Goal: Task Accomplishment & Management: Manage account settings

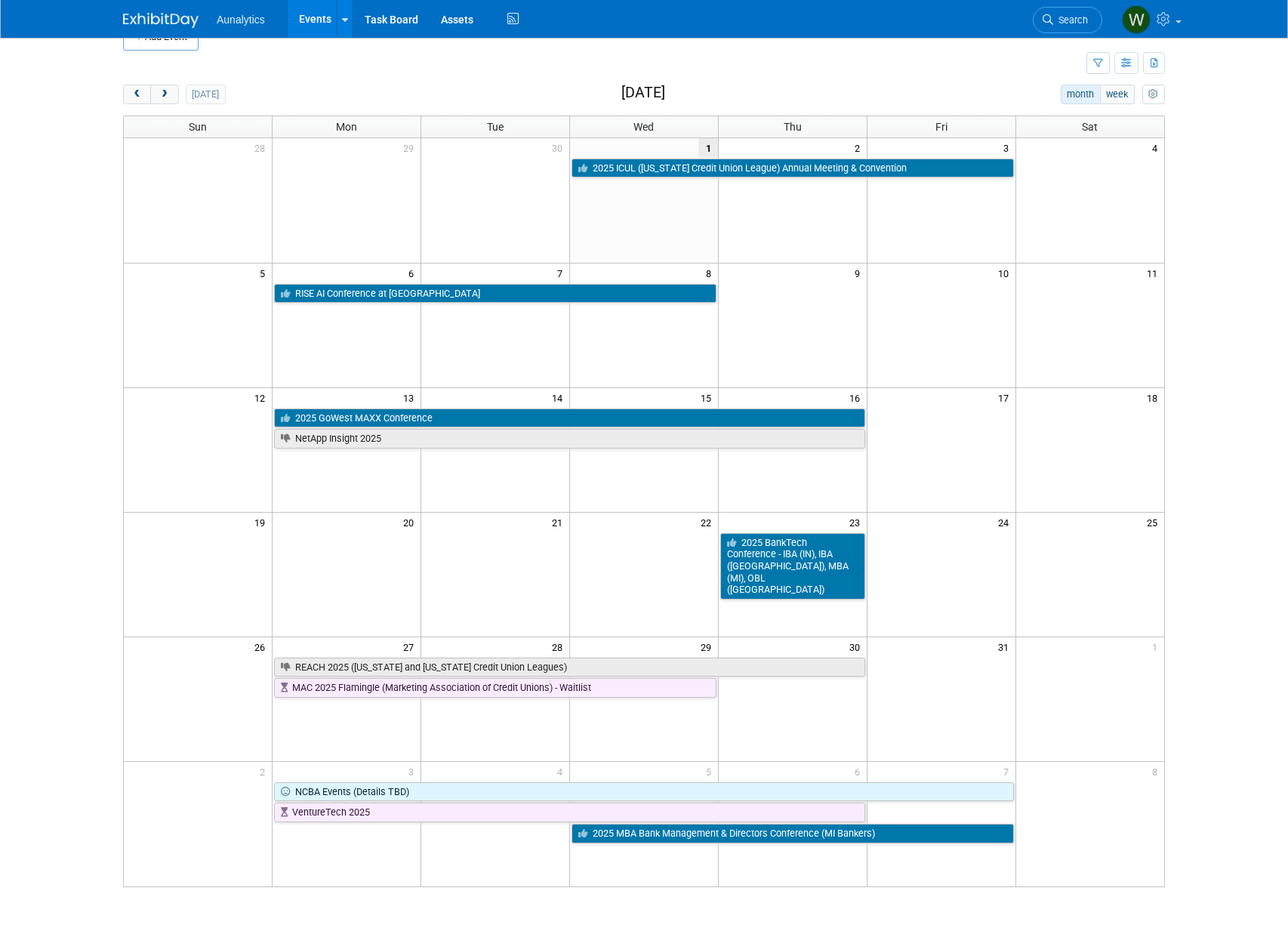
scroll to position [149, 0]
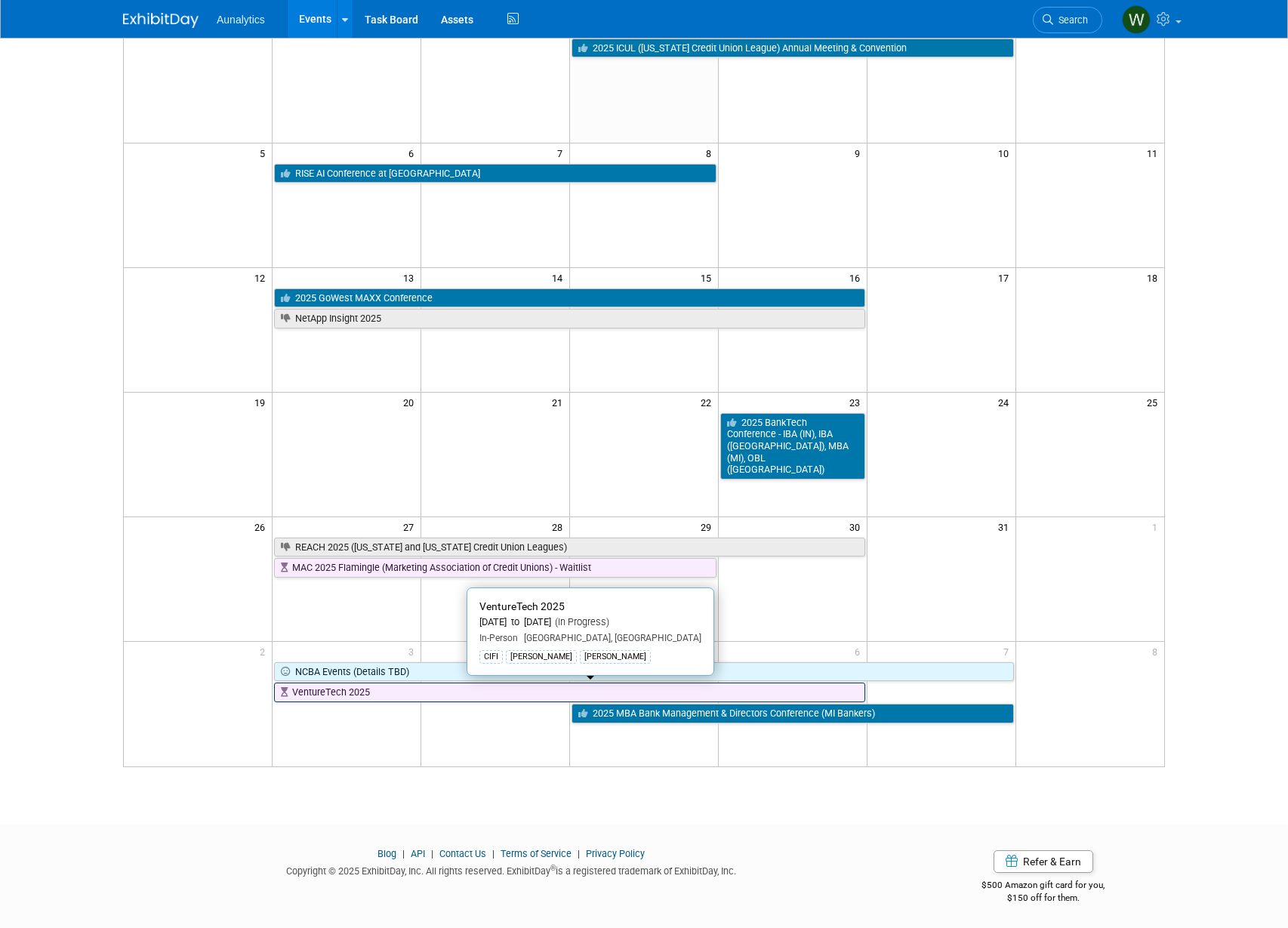
click at [498, 698] on link "VentureTech 2025" at bounding box center [569, 692] width 591 height 20
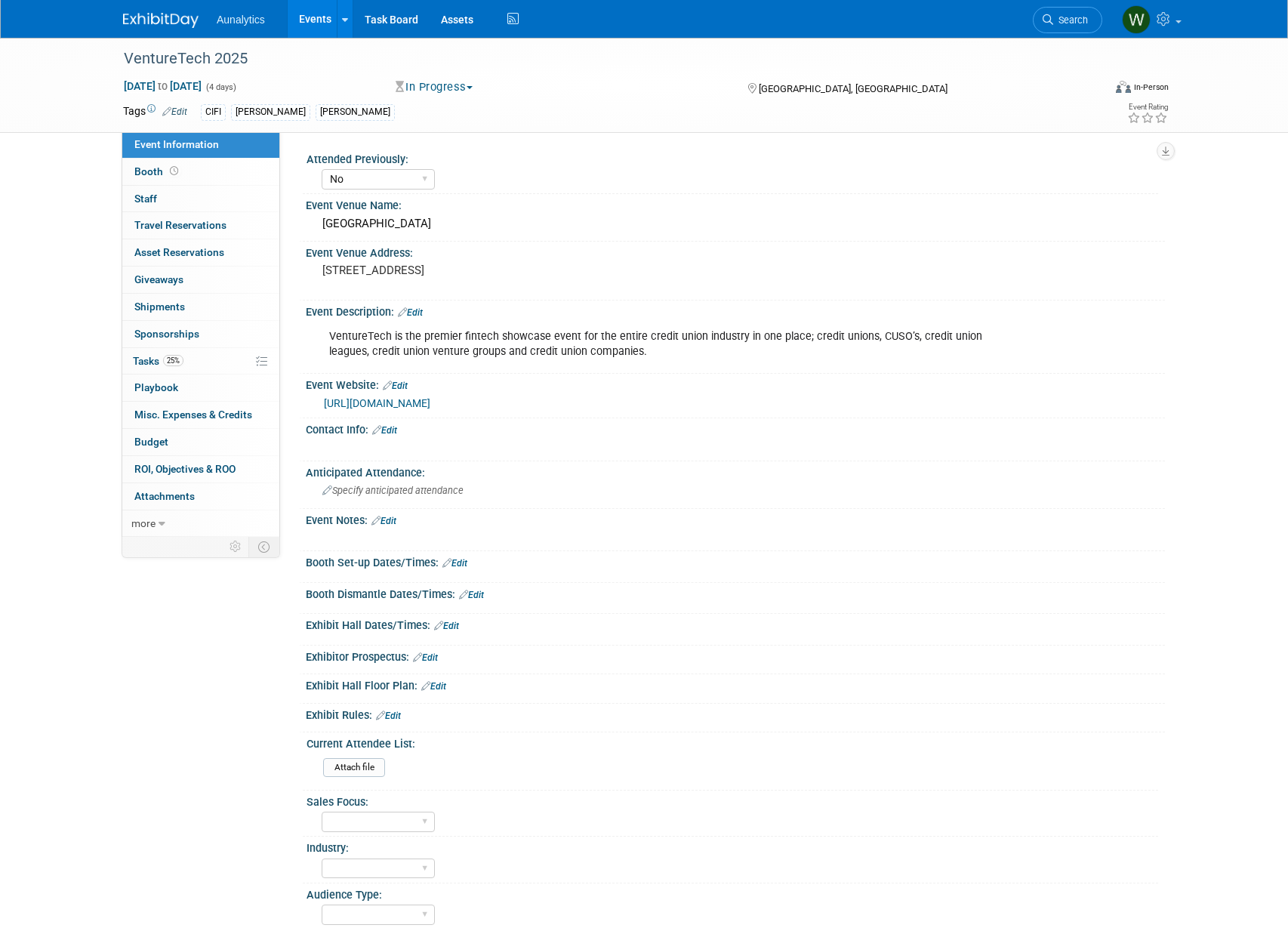
select select "No"
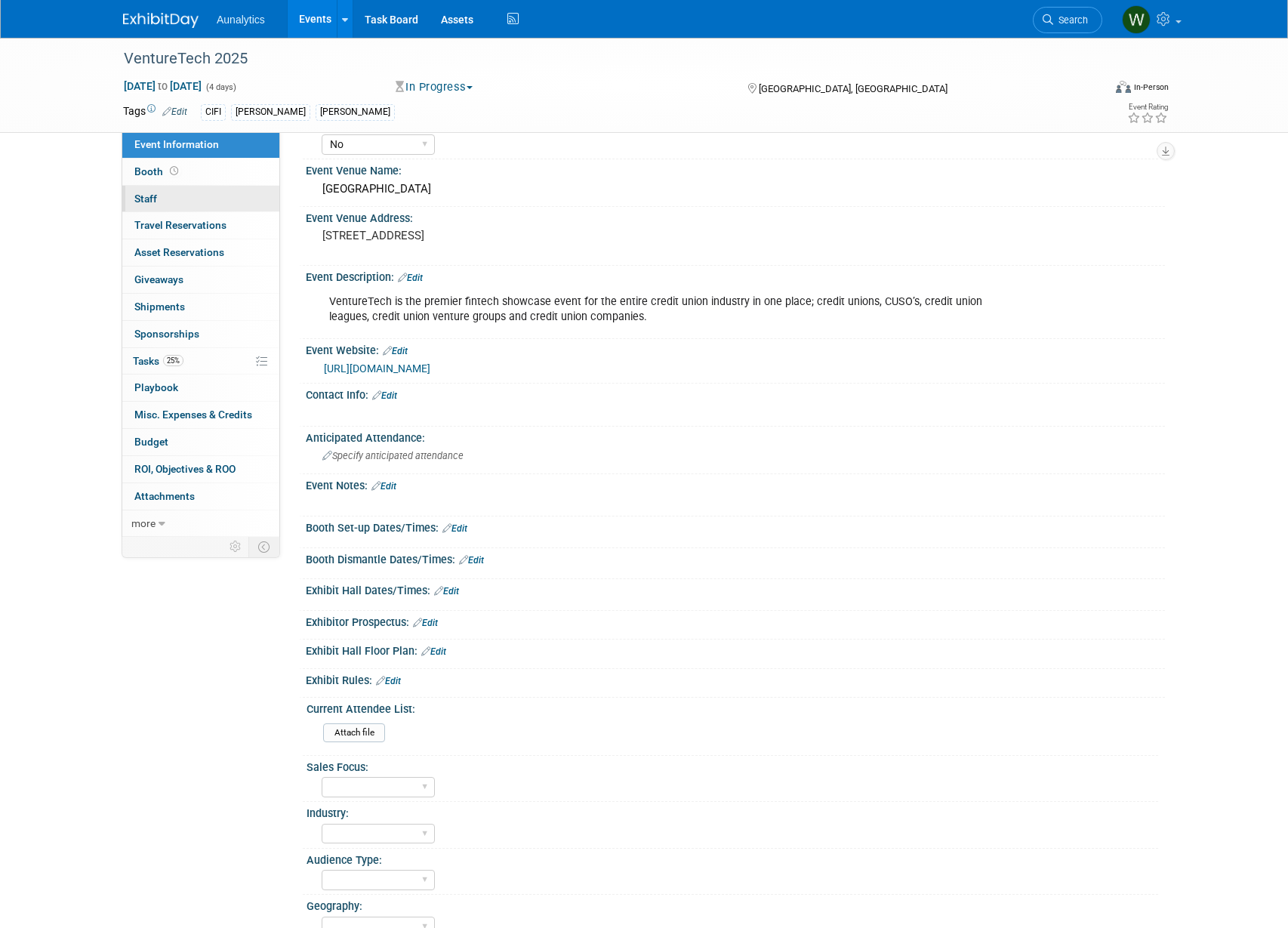
scroll to position [2, 0]
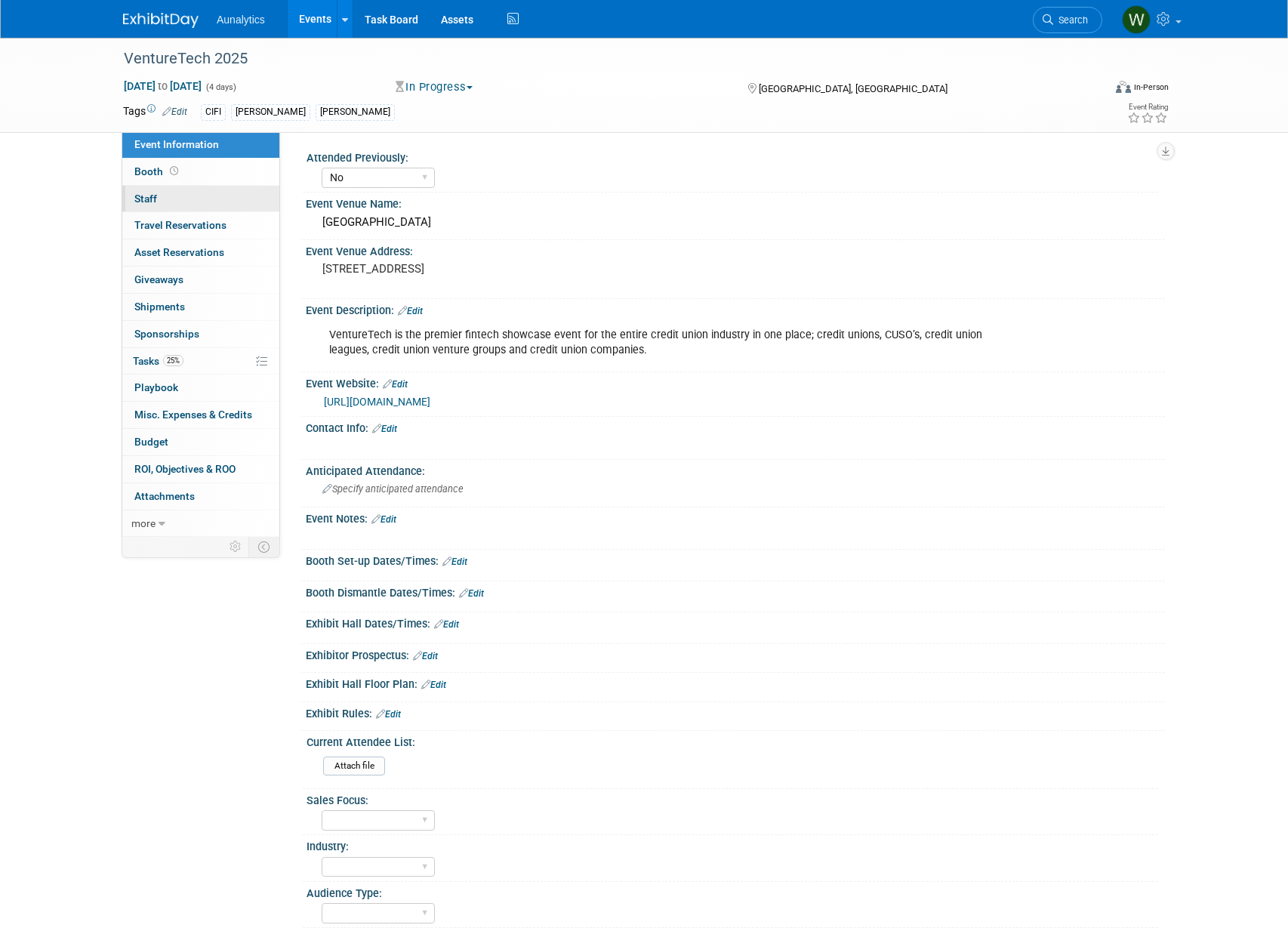
click at [143, 194] on span "Staff 0" at bounding box center [145, 199] width 22 height 12
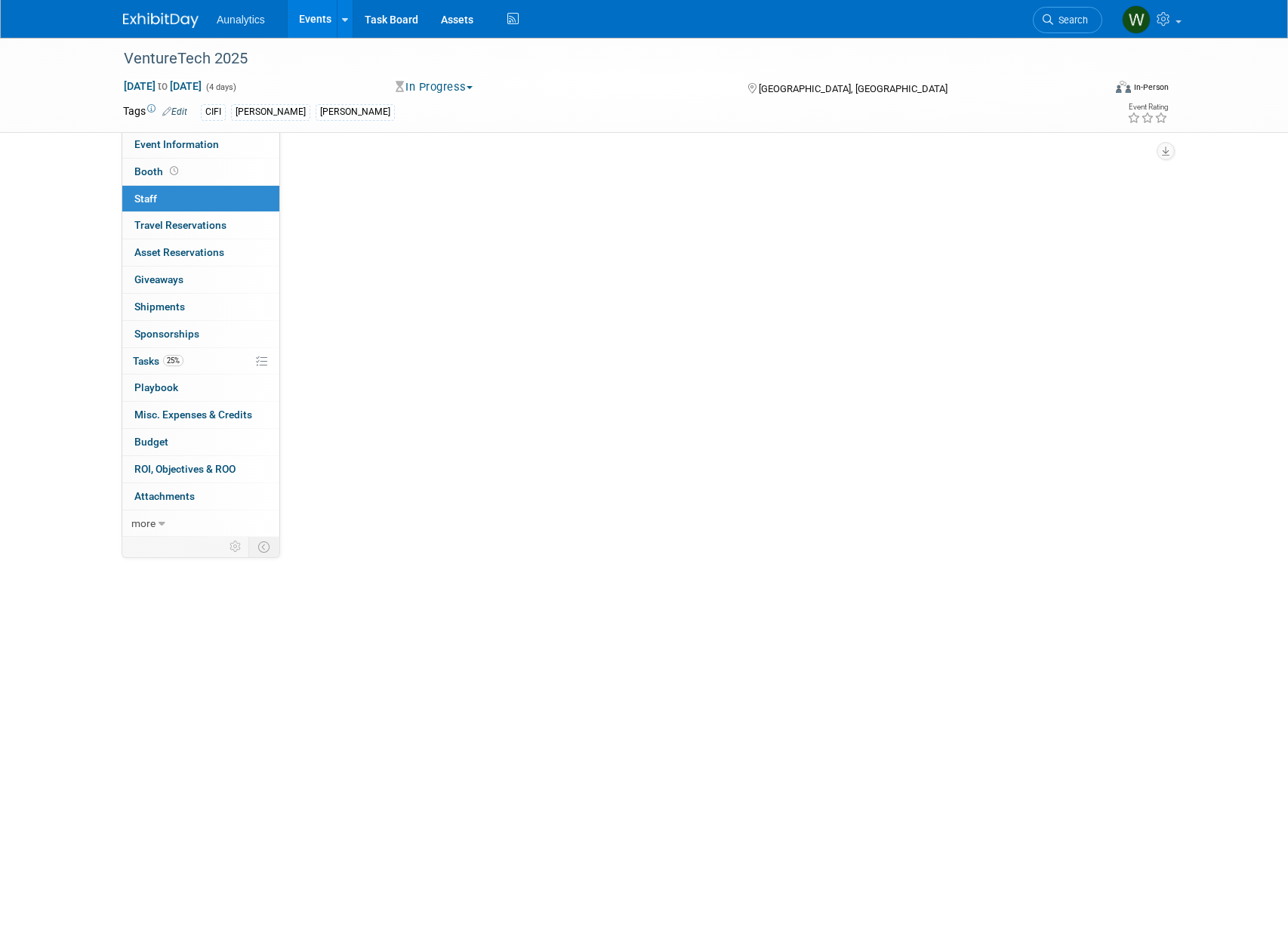
scroll to position [0, 0]
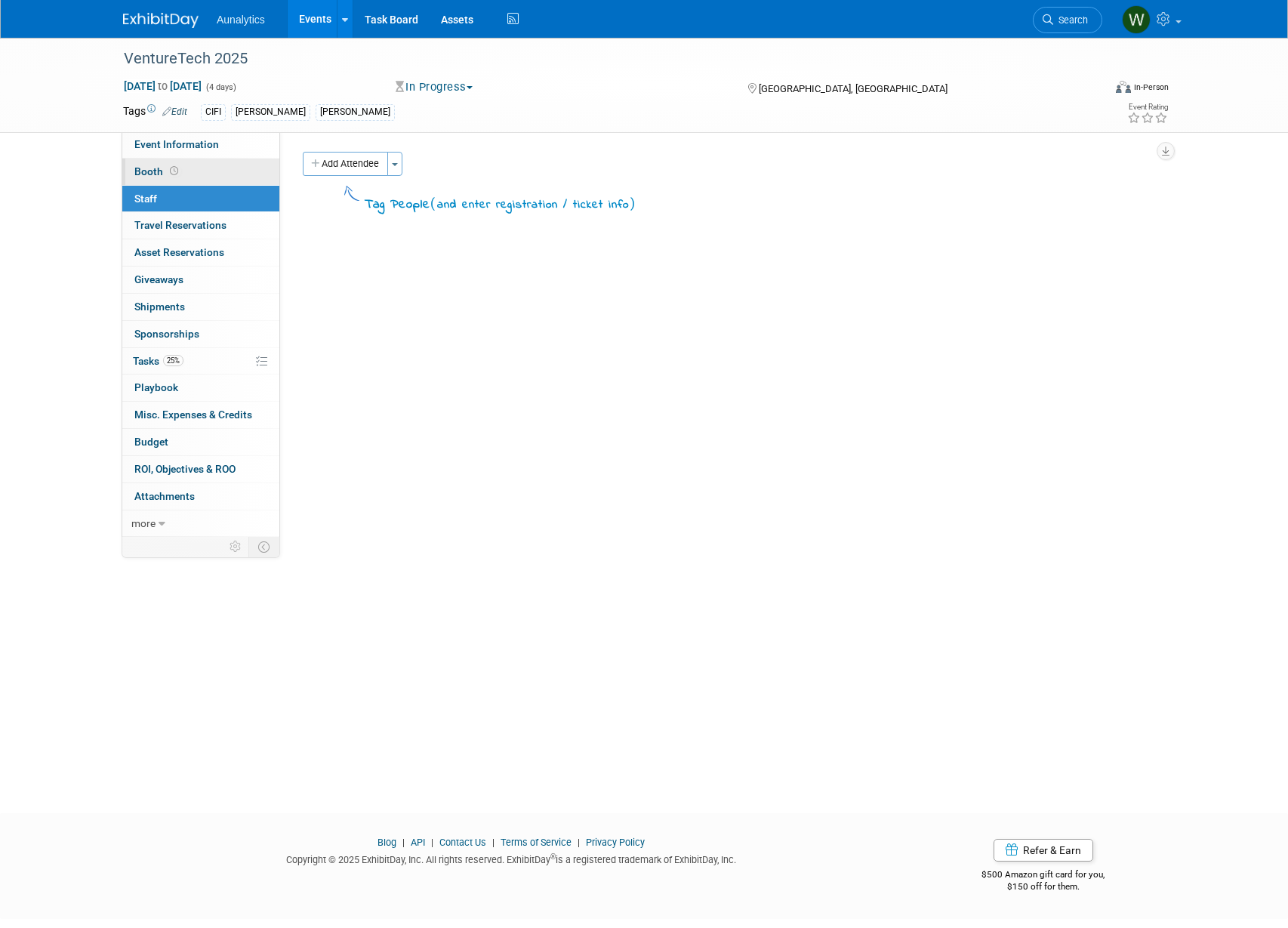
click at [148, 174] on span "Booth" at bounding box center [158, 171] width 46 height 12
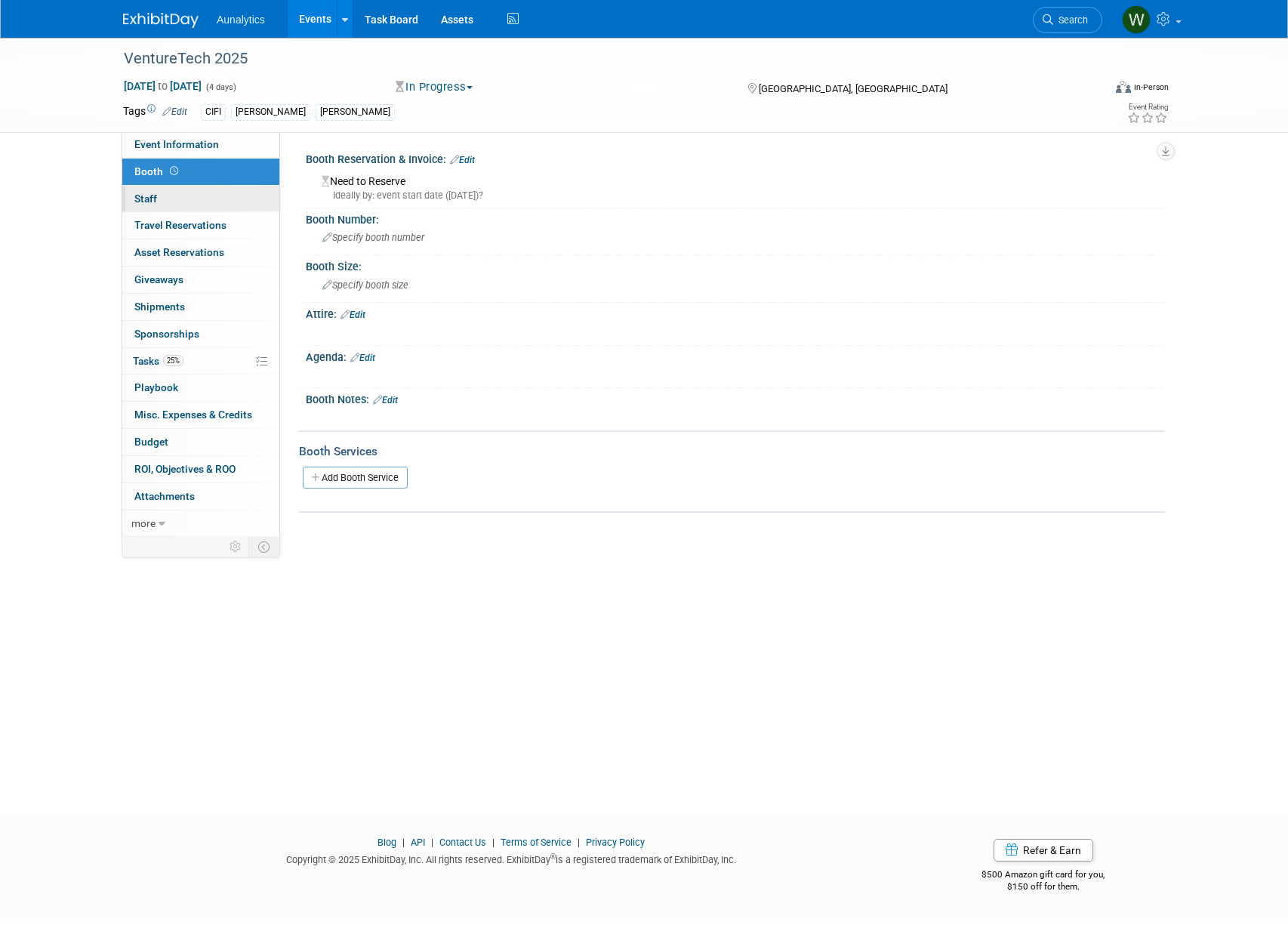
click at [153, 193] on span "Staff 0" at bounding box center [145, 199] width 22 height 12
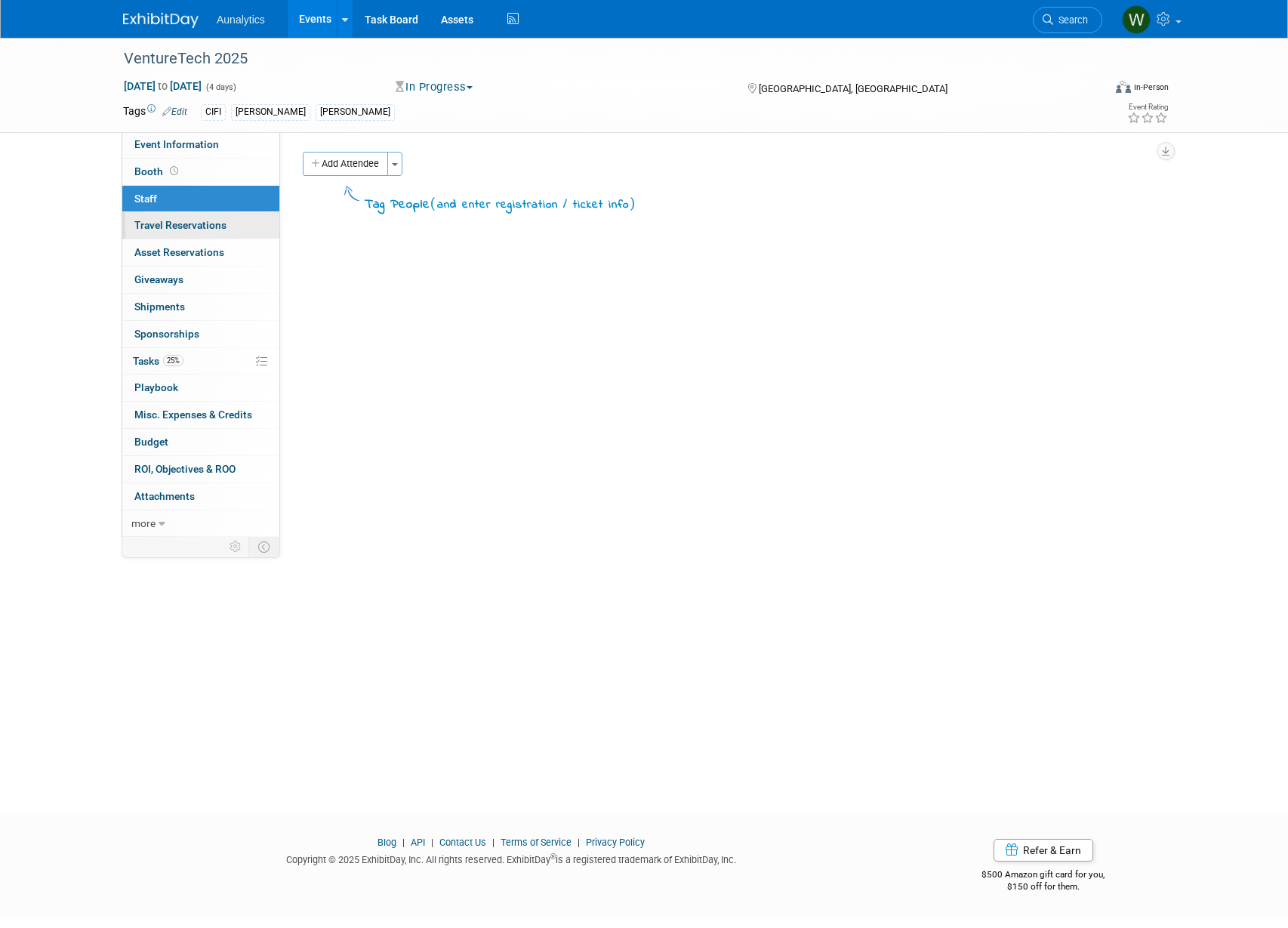
click at [161, 224] on span "Travel Reservations 0" at bounding box center [180, 225] width 92 height 12
click at [229, 17] on span "Aunalytics" at bounding box center [241, 20] width 48 height 12
click at [242, 23] on span "Aunalytics" at bounding box center [241, 20] width 48 height 12
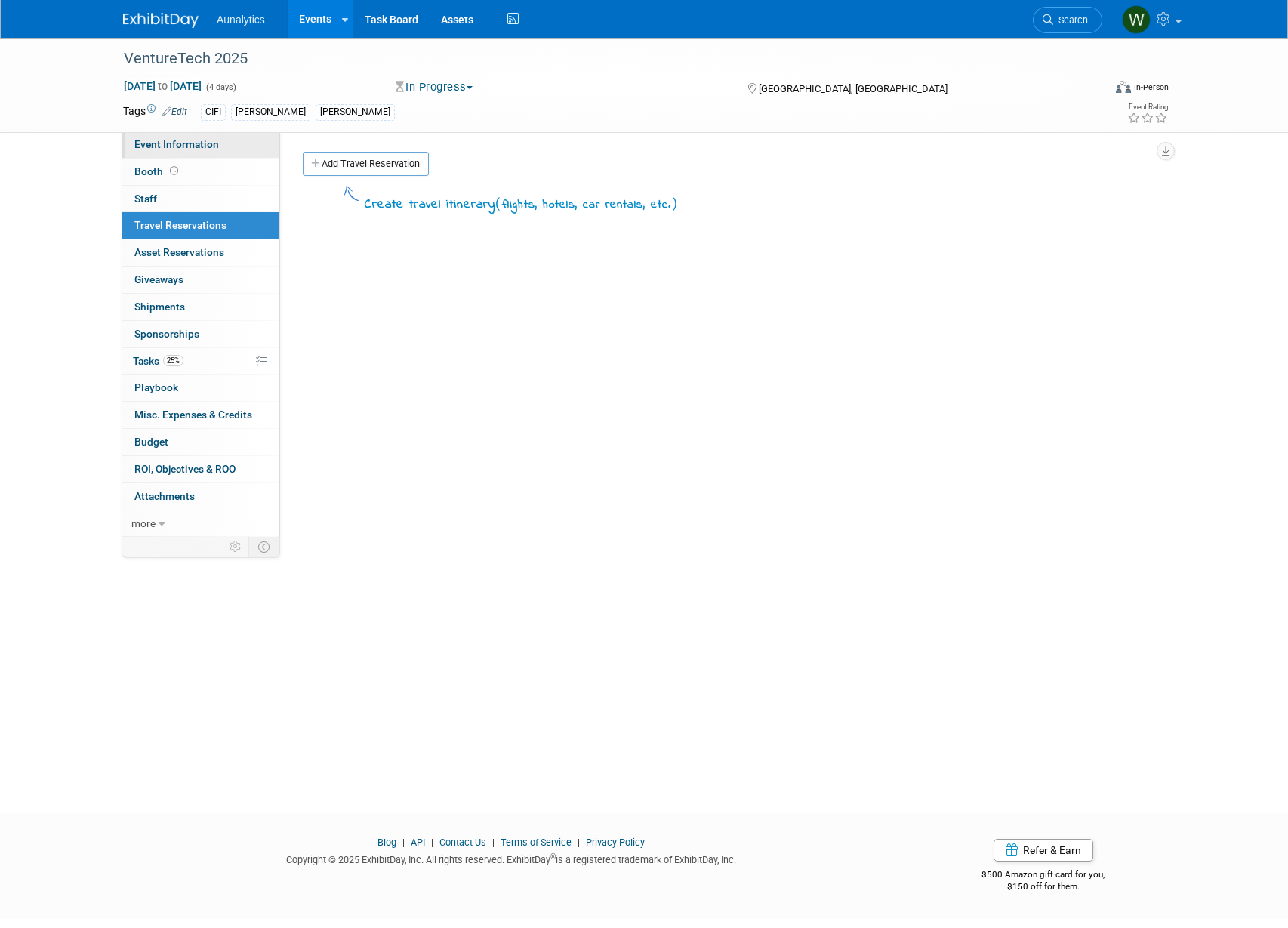
click at [207, 142] on span "Event Information" at bounding box center [177, 145] width 85 height 12
select select "No"
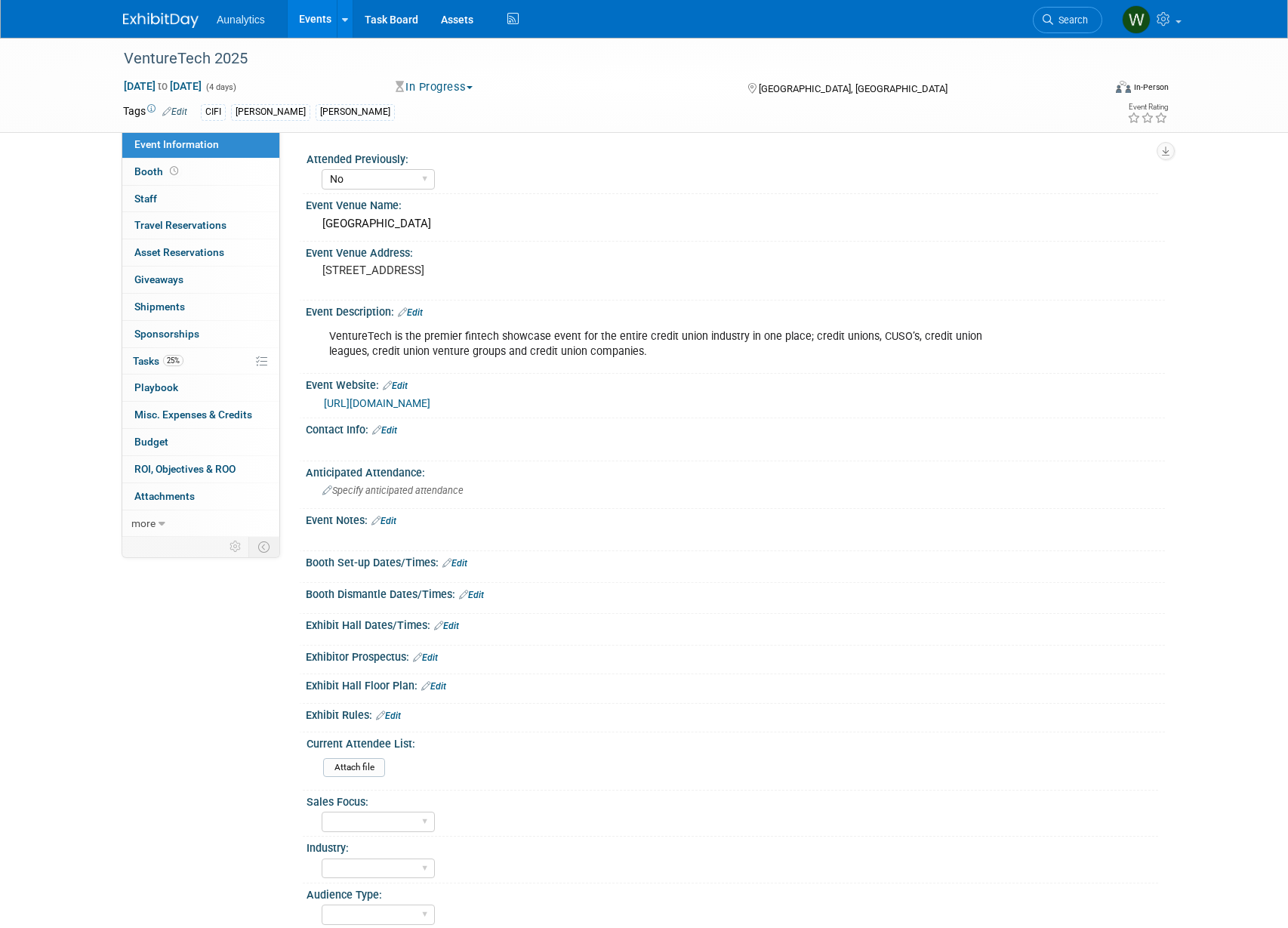
scroll to position [502, 0]
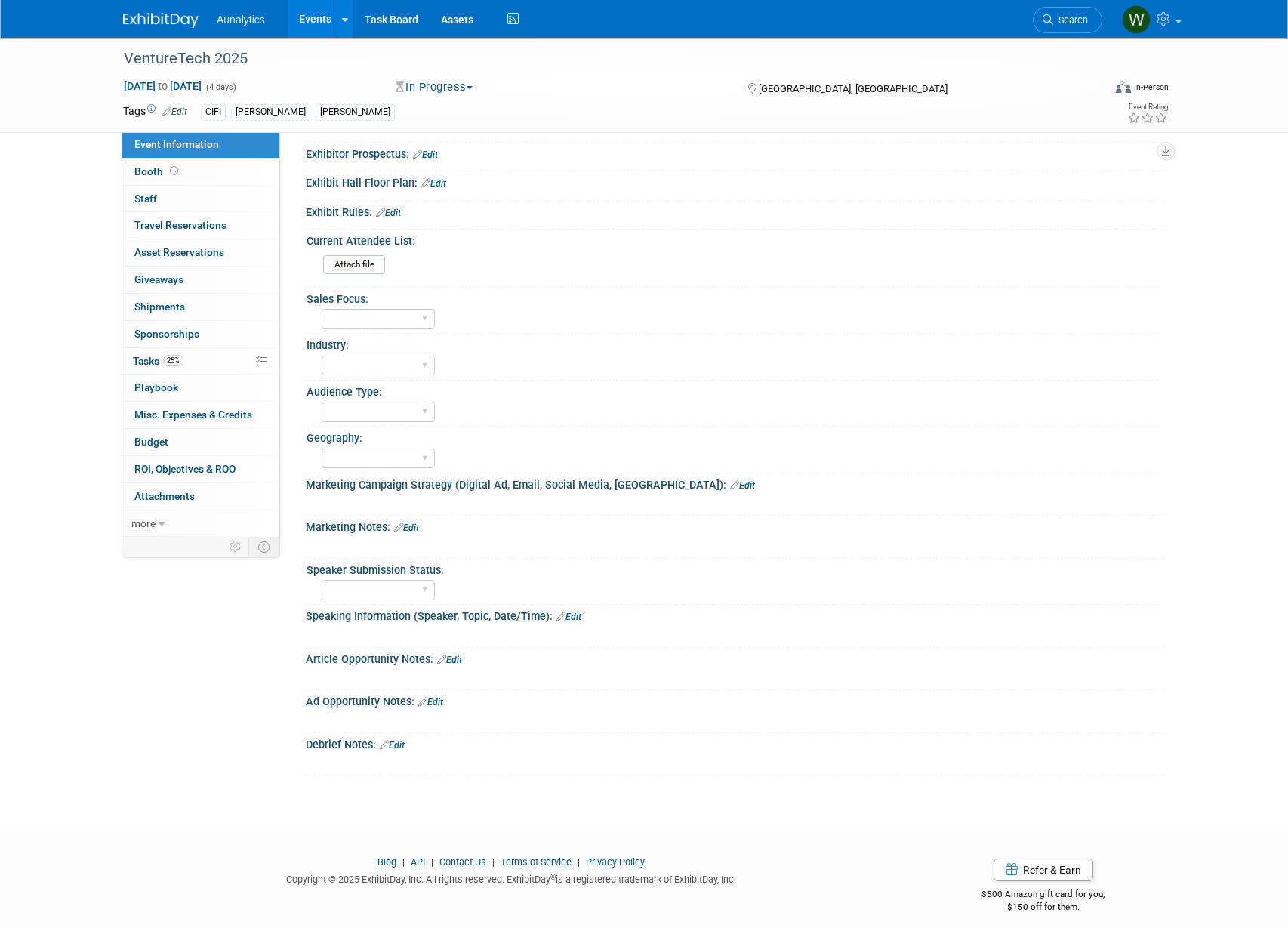
click at [145, 20] on img at bounding box center [161, 20] width 76 height 15
